Goal: Navigation & Orientation: Find specific page/section

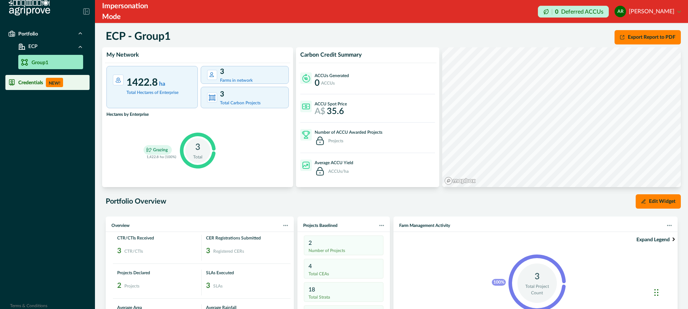
click at [28, 81] on p "Credentials" at bounding box center [30, 83] width 25 height 6
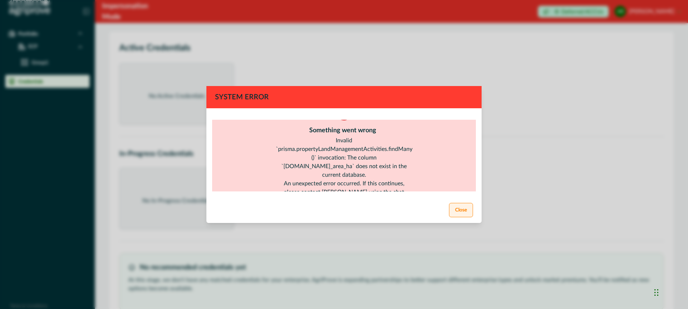
click at [460, 210] on button "Close" at bounding box center [461, 210] width 24 height 14
